Goal: Task Accomplishment & Management: Manage account settings

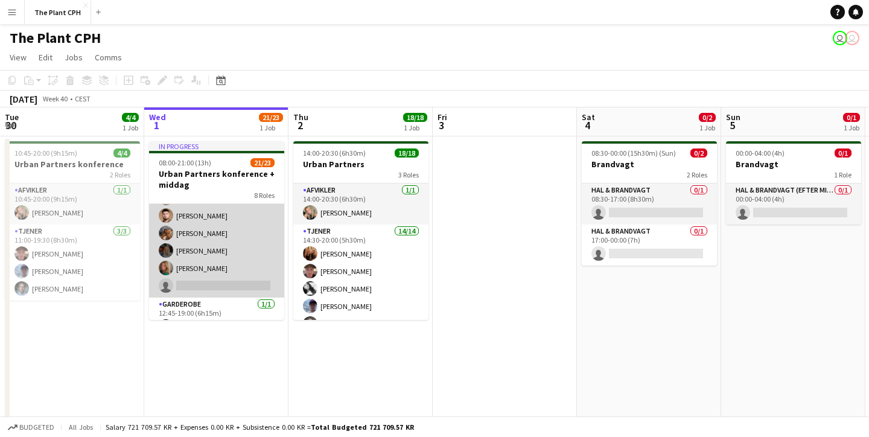
scroll to position [384, 0]
click at [221, 256] on app-card-role "Tjener 7A [DATE] 12:30-20:30 (8h) [PERSON_NAME] Villads [PERSON_NAME] [PERSON_N…" at bounding box center [216, 183] width 135 height 223
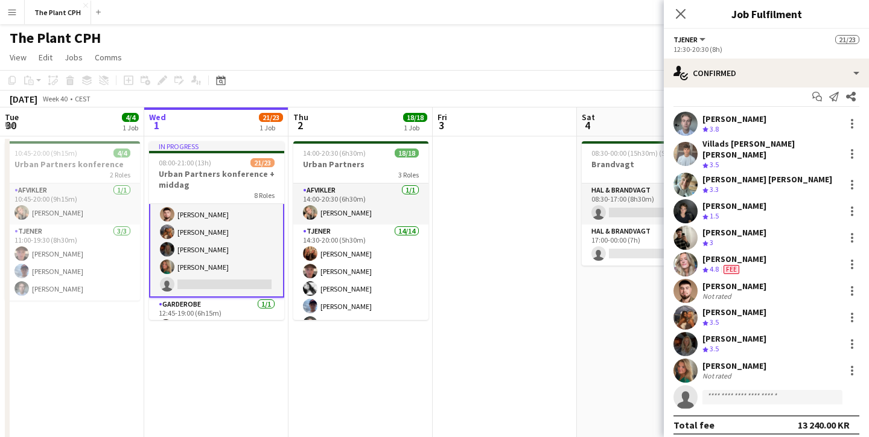
scroll to position [10, 0]
click at [691, 367] on app-user-avatar at bounding box center [685, 371] width 24 height 24
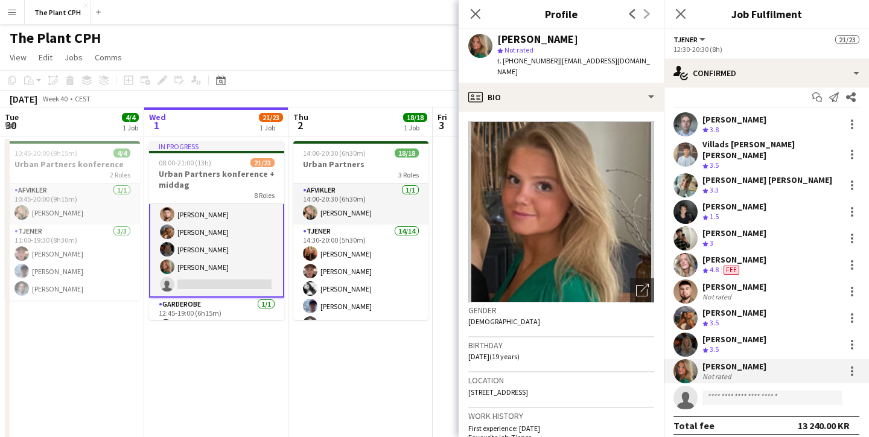
click at [689, 340] on app-user-avatar at bounding box center [685, 344] width 24 height 24
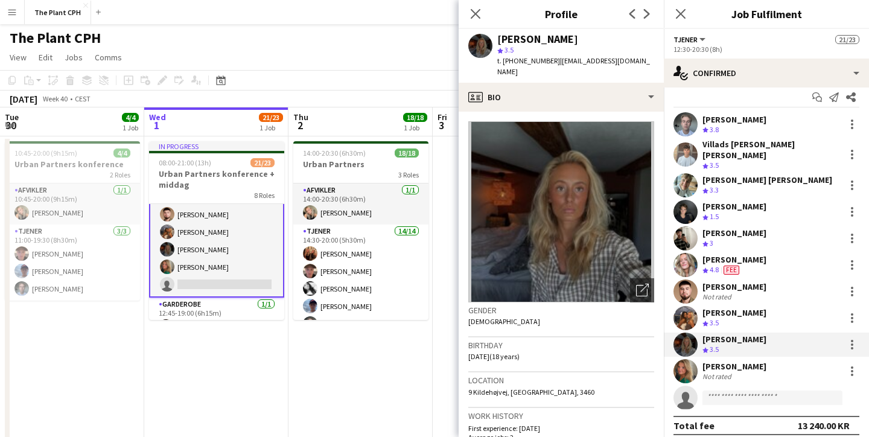
click at [683, 311] on app-user-avatar at bounding box center [685, 318] width 24 height 24
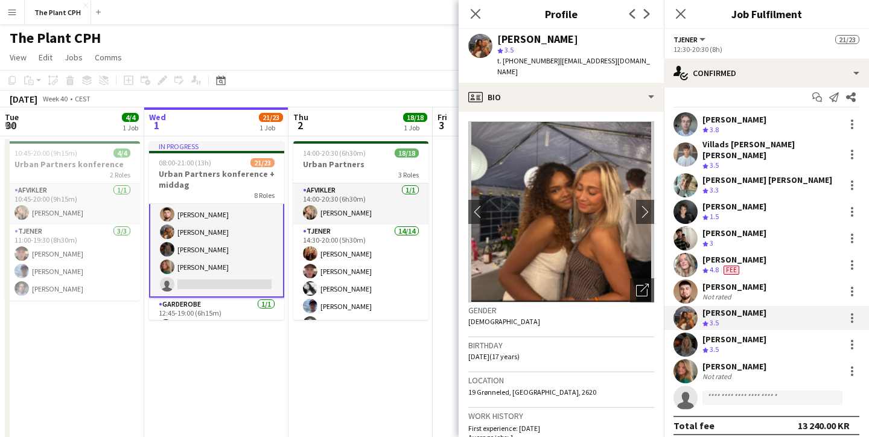
click at [684, 288] on app-user-avatar at bounding box center [685, 291] width 24 height 24
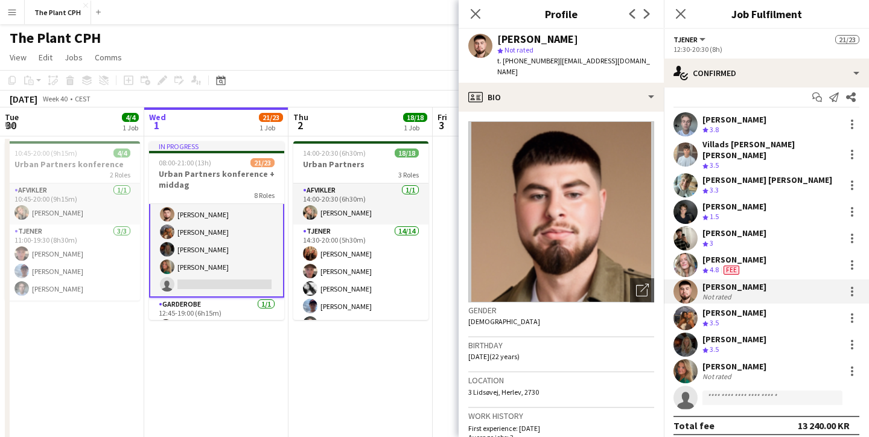
click at [683, 257] on app-user-avatar at bounding box center [685, 265] width 24 height 24
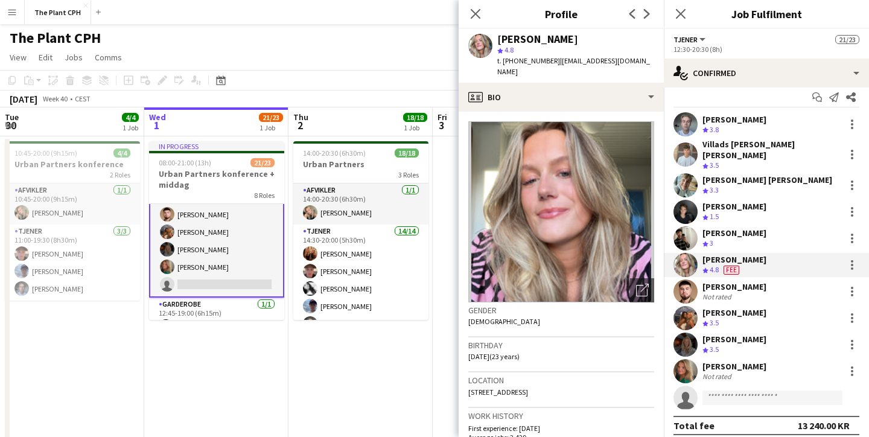
click at [685, 232] on app-user-avatar at bounding box center [685, 238] width 24 height 24
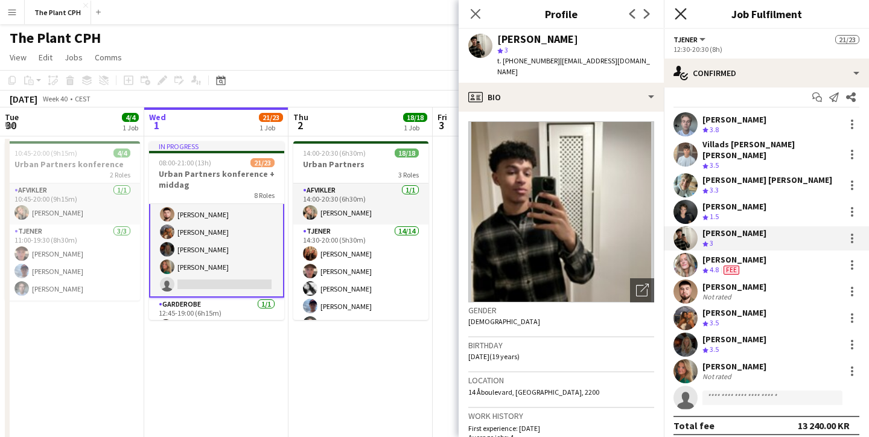
click at [682, 16] on icon at bounding box center [679, 13] width 11 height 11
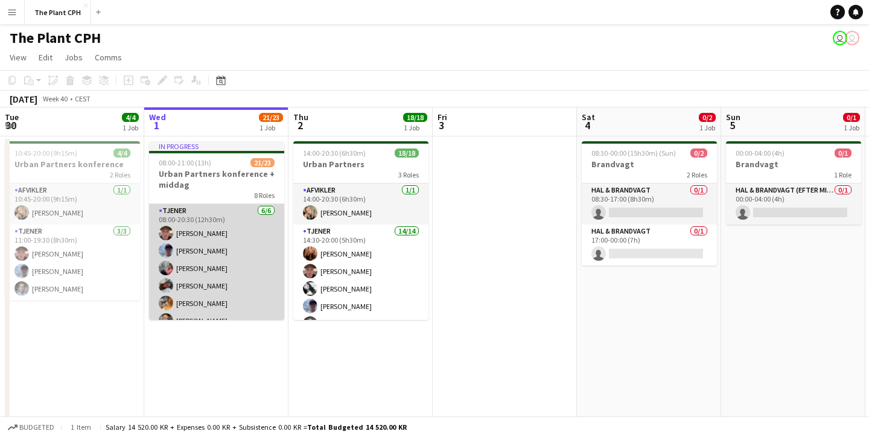
scroll to position [0, 0]
click at [200, 259] on app-card-role "Tjener [DATE] 08:00-20:30 (12h30m) [PERSON_NAME] [PERSON_NAME] [PERSON_NAME] Ma…" at bounding box center [216, 268] width 135 height 128
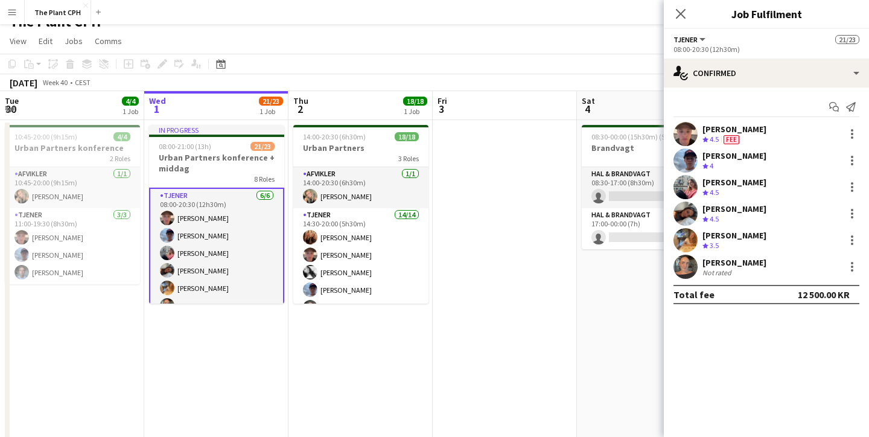
scroll to position [18, 0]
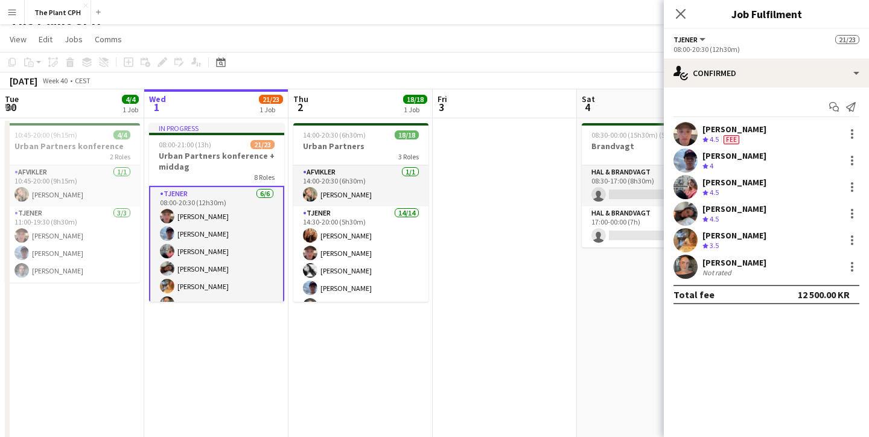
click at [692, 241] on app-user-avatar at bounding box center [685, 240] width 24 height 24
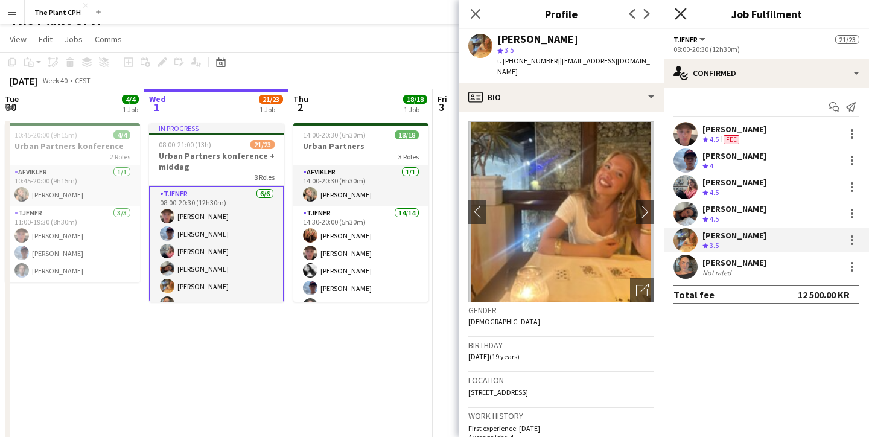
click at [685, 10] on icon at bounding box center [679, 13] width 11 height 11
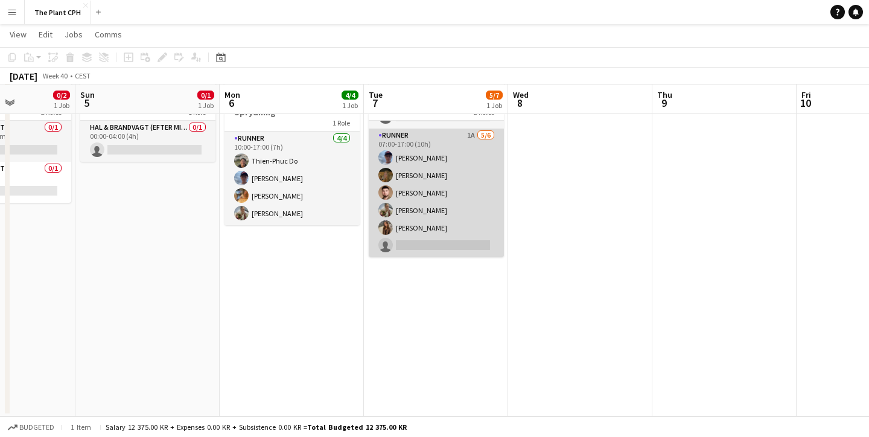
scroll to position [62, 0]
click at [420, 214] on app-card-role "Runner 1A [DATE] 07:00-17:00 (10h) [PERSON_NAME] [PERSON_NAME] [PERSON_NAME] [P…" at bounding box center [436, 192] width 135 height 128
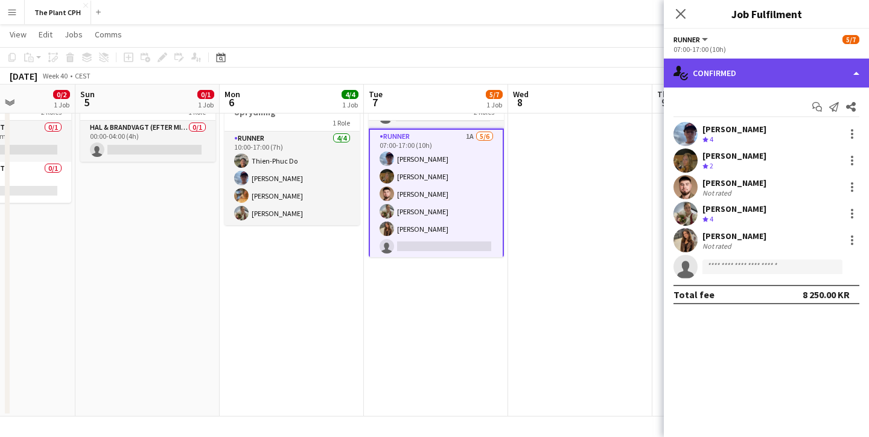
click at [748, 78] on div "single-neutral-actions-check-2 Confirmed" at bounding box center [766, 73] width 205 height 29
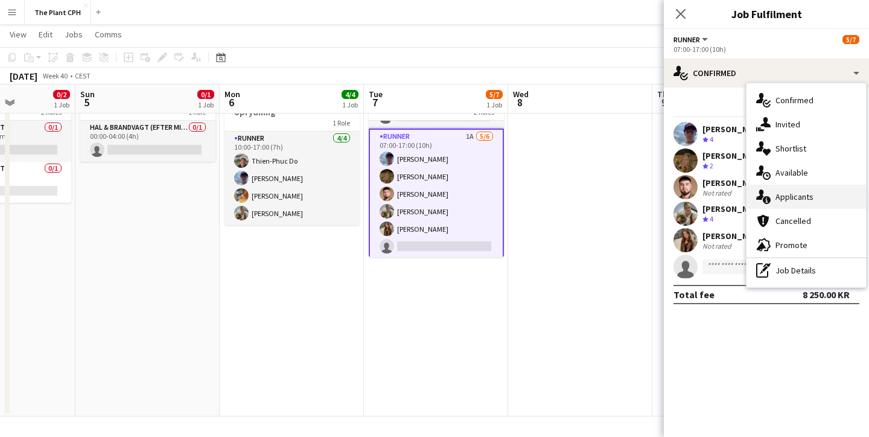
click at [791, 192] on span "Applicants" at bounding box center [794, 196] width 38 height 11
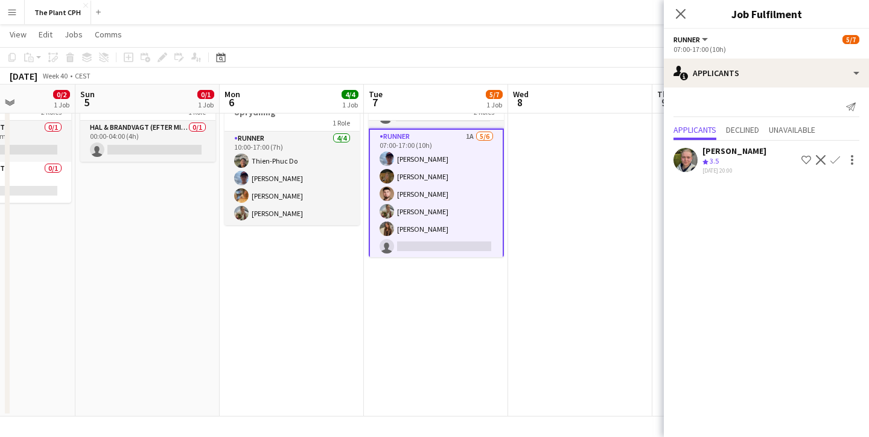
click at [623, 157] on app-date-cell at bounding box center [580, 245] width 144 height 343
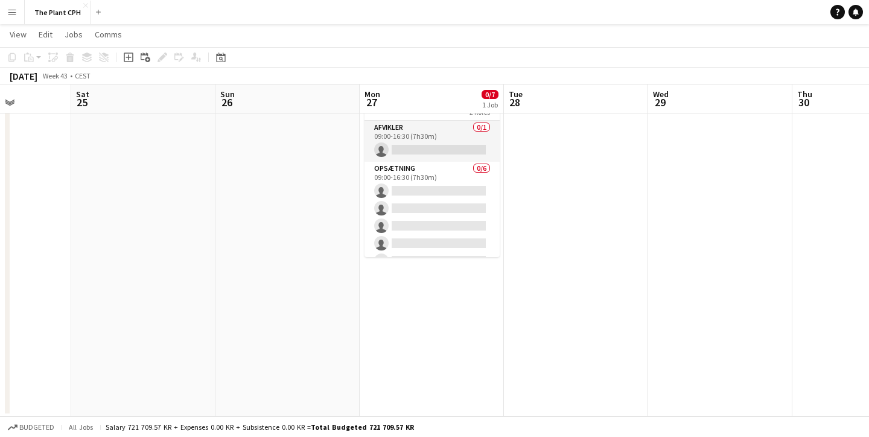
scroll to position [0, 515]
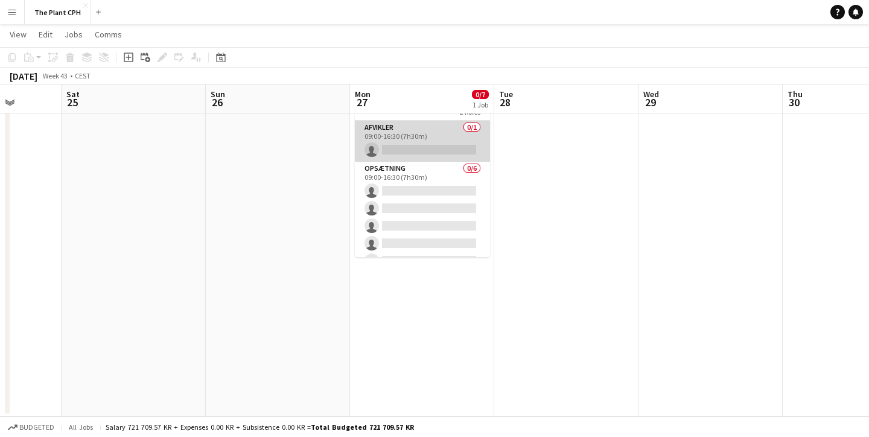
click at [407, 145] on app-card-role "Afvikler 0/1 09:00-16:30 (7h30m) single-neutral-actions" at bounding box center [422, 141] width 135 height 41
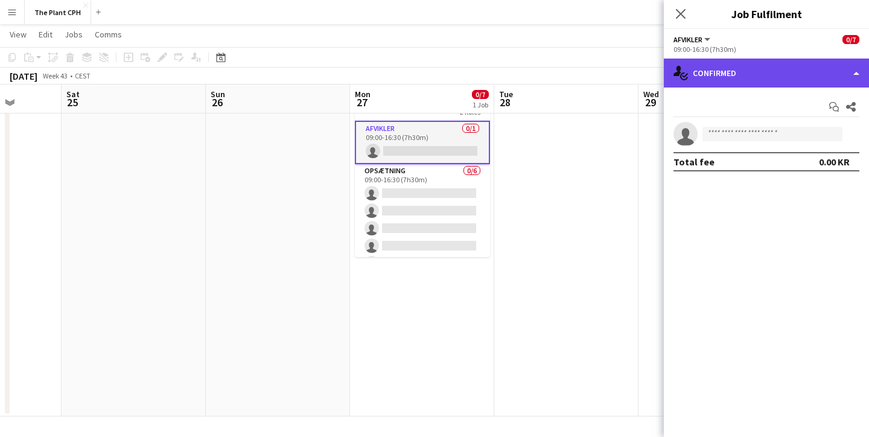
click at [770, 83] on div "single-neutral-actions-check-2 Confirmed" at bounding box center [766, 73] width 205 height 29
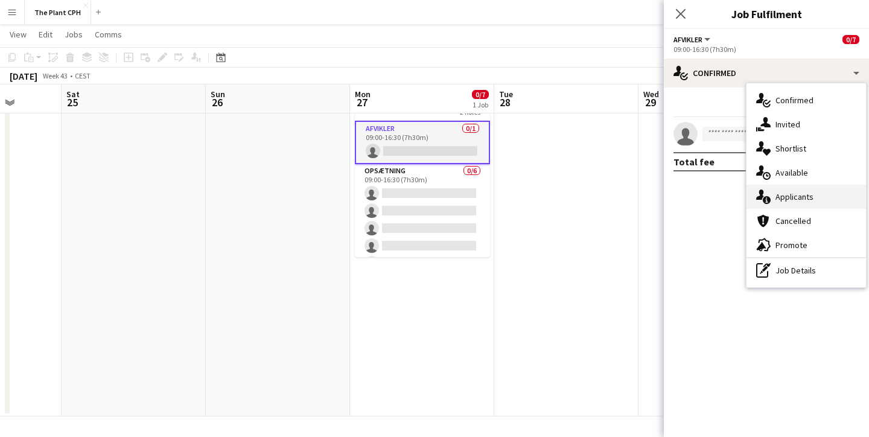
click at [793, 197] on span "Applicants" at bounding box center [794, 196] width 38 height 11
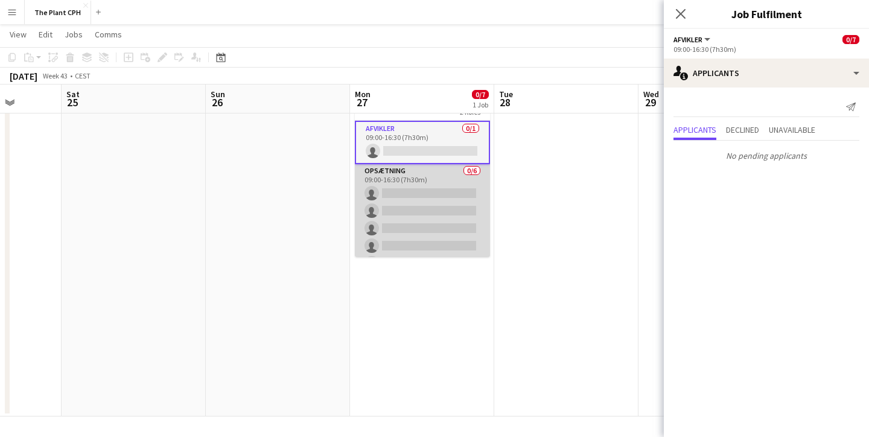
click at [425, 222] on app-card-role "Opsætning 0/6 09:00-16:30 (7h30m) single-neutral-actions single-neutral-actions…" at bounding box center [422, 228] width 135 height 128
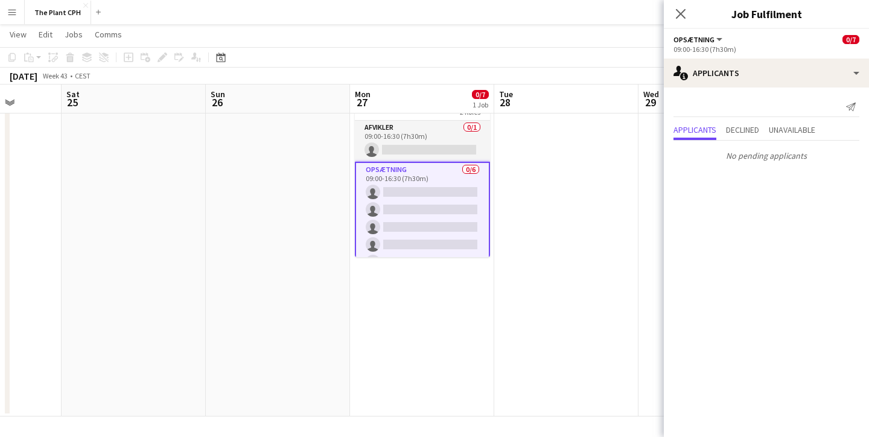
click at [781, 88] on div "Send notification Applicants Declined Unavailable No pending applicants" at bounding box center [766, 131] width 205 height 88
click at [603, 188] on app-date-cell at bounding box center [566, 245] width 144 height 343
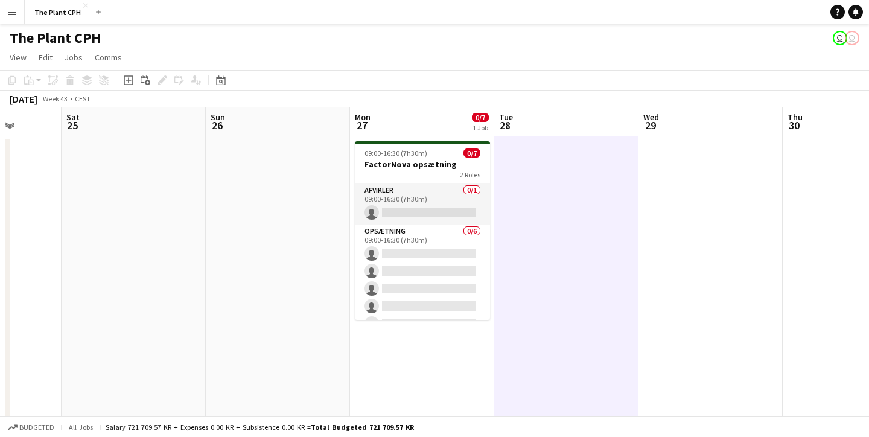
scroll to position [0, 0]
